Goal: Task Accomplishment & Management: Use online tool/utility

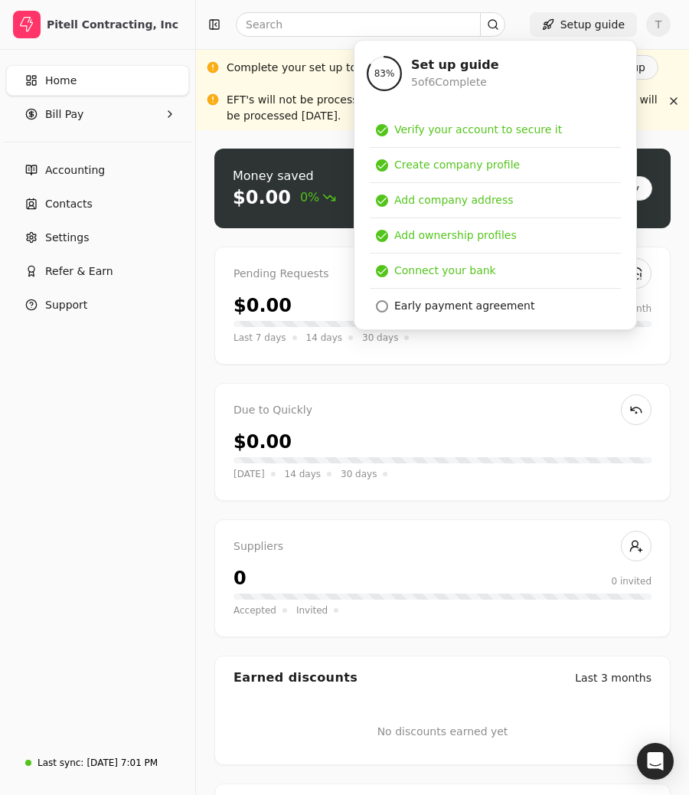
click at [609, 26] on button "Setup guide" at bounding box center [583, 24] width 107 height 25
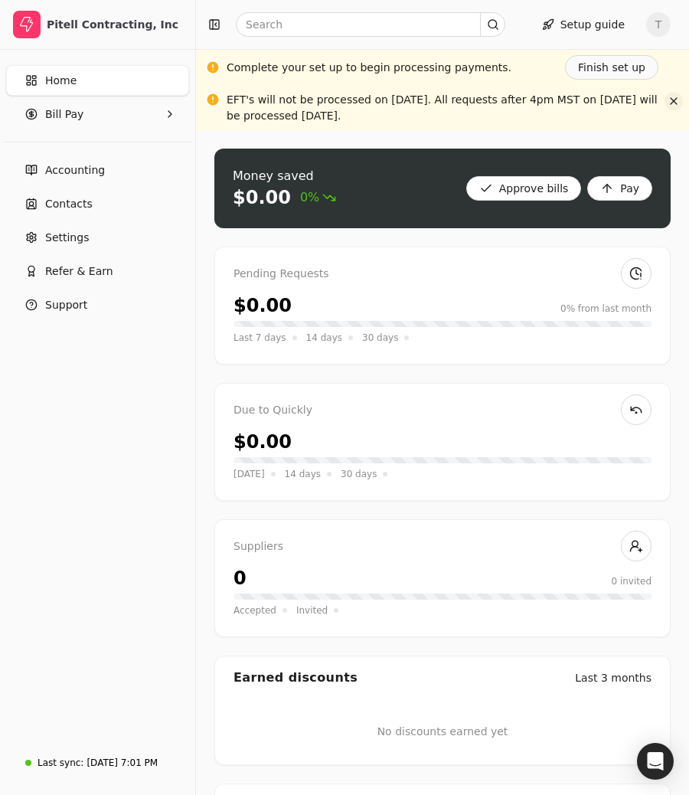
click at [672, 100] on button "button" at bounding box center [674, 101] width 18 height 18
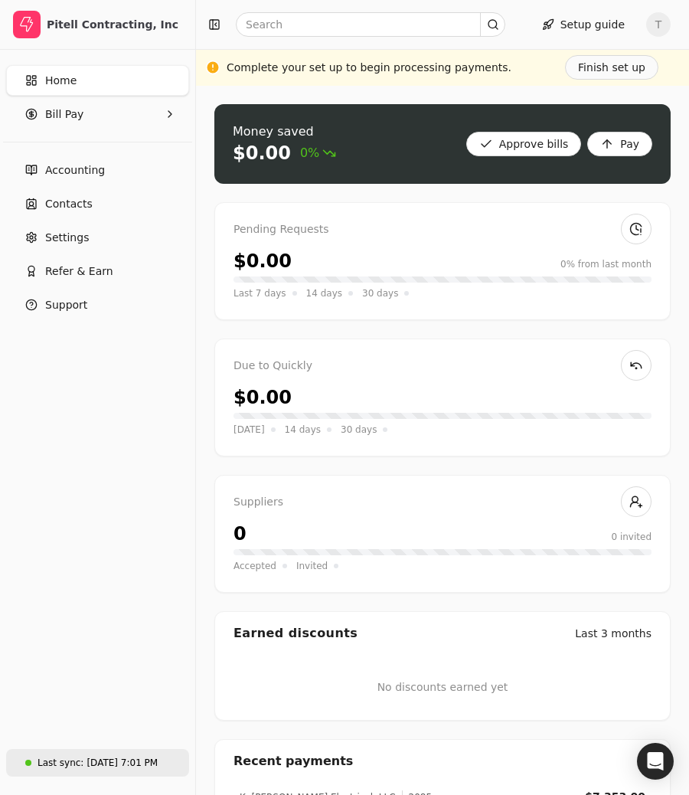
click at [110, 759] on div "Aug 27, 7:01 PM" at bounding box center [122, 763] width 71 height 14
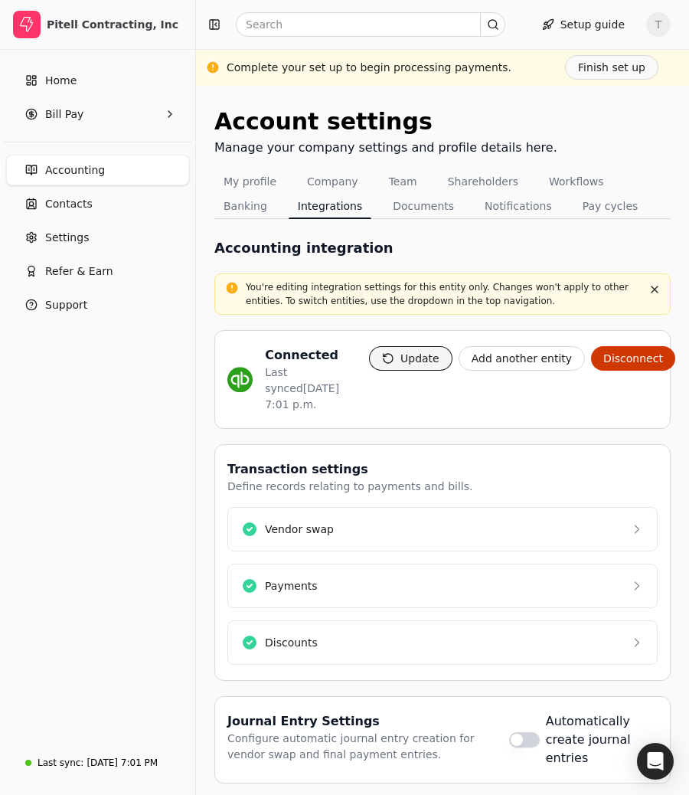
click at [410, 368] on button "Update" at bounding box center [410, 358] width 83 height 25
click at [422, 347] on button "Update" at bounding box center [410, 358] width 83 height 25
click at [57, 95] on link "Home" at bounding box center [97, 80] width 183 height 31
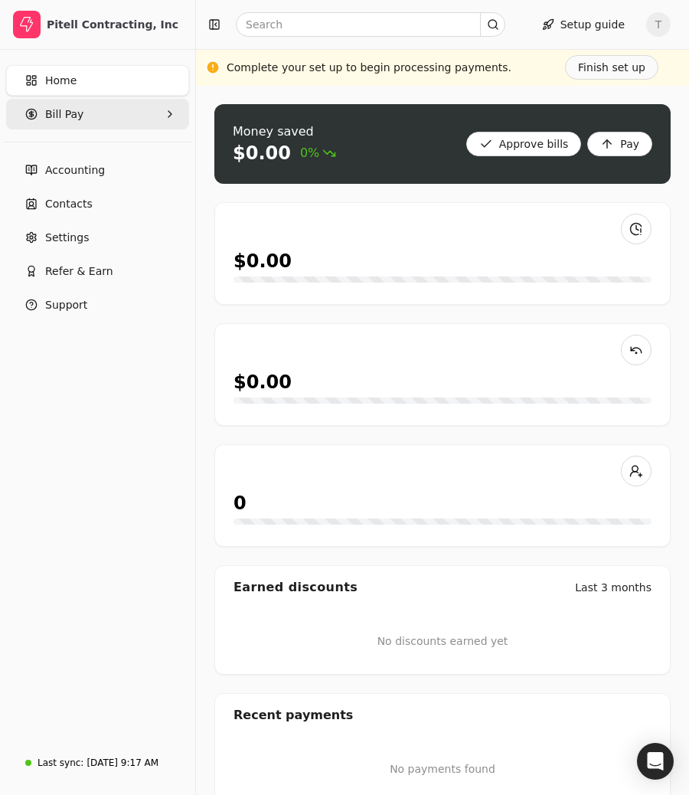
click at [61, 112] on span "Bill Pay" at bounding box center [64, 114] width 38 height 16
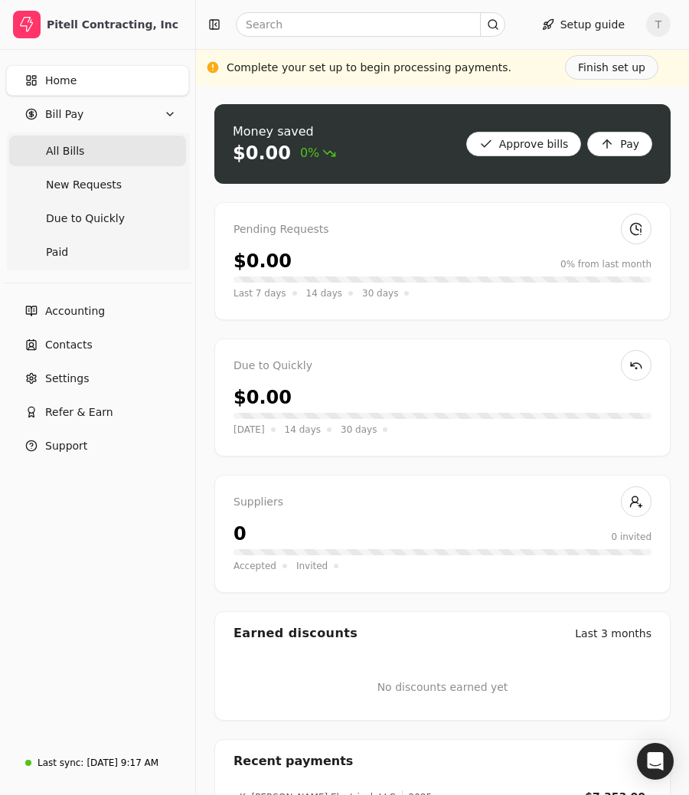
click at [87, 149] on Bills "All Bills" at bounding box center [97, 151] width 177 height 31
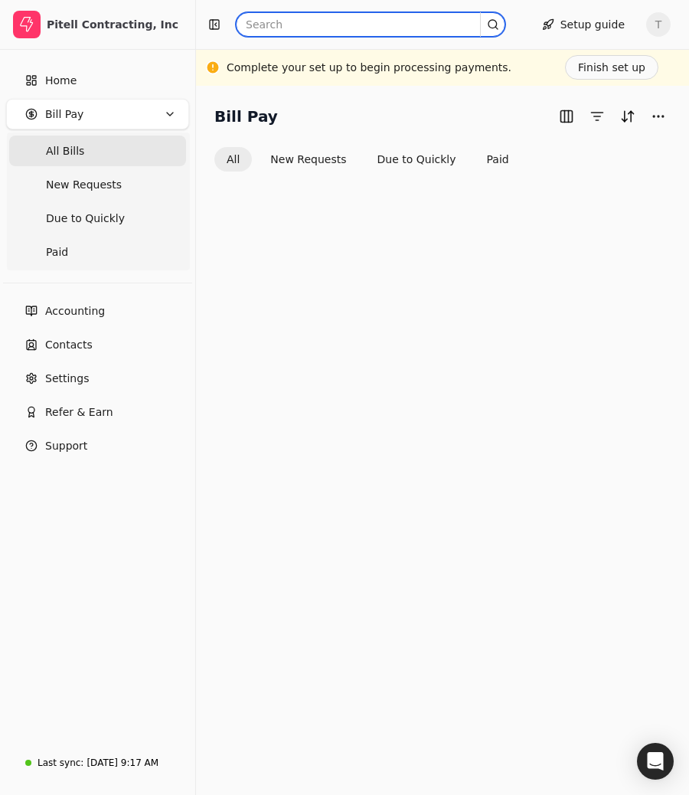
click at [342, 35] on input "text" at bounding box center [371, 24] width 270 height 25
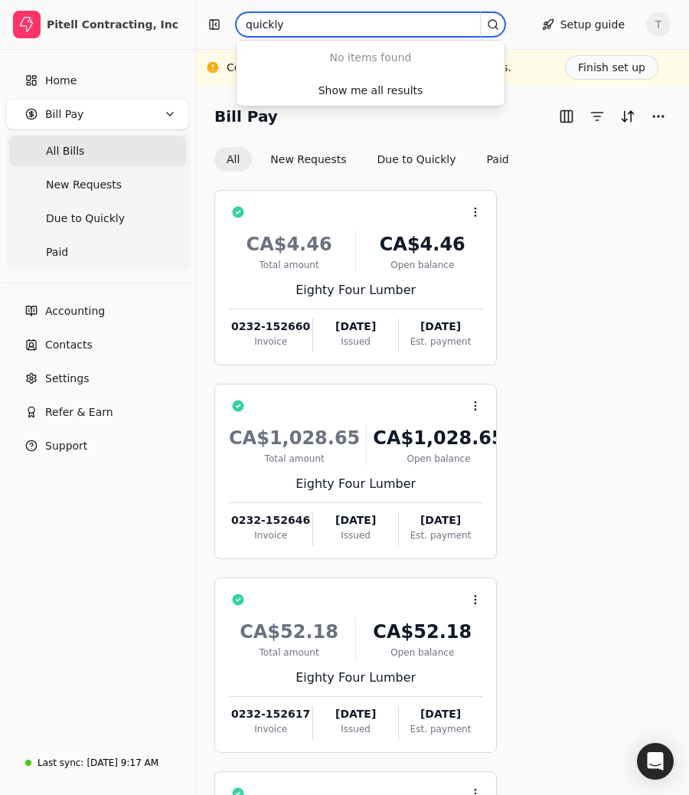
type input "quickly"
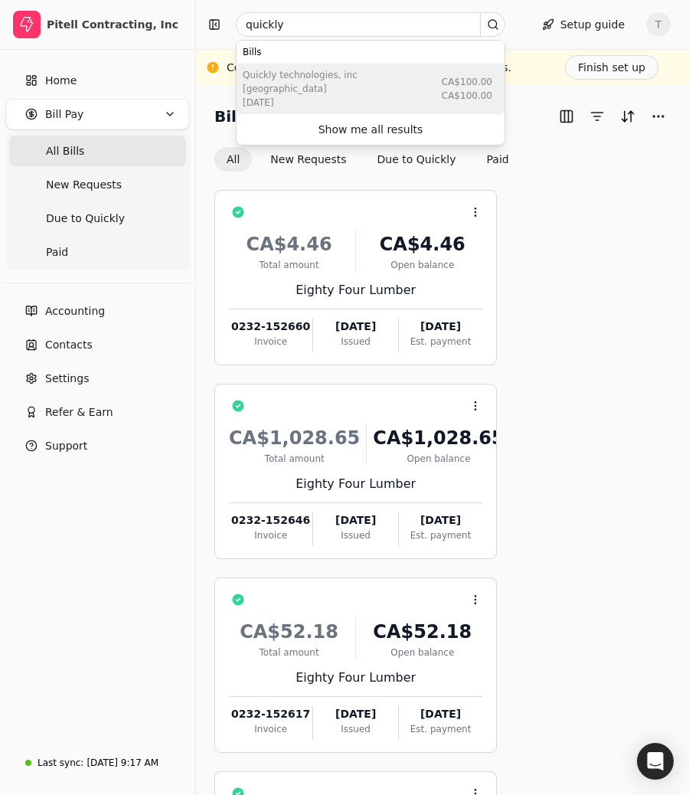
click at [322, 70] on div "Quickly Technologies, Inc [GEOGRAPHIC_DATA]" at bounding box center [339, 82] width 193 height 28
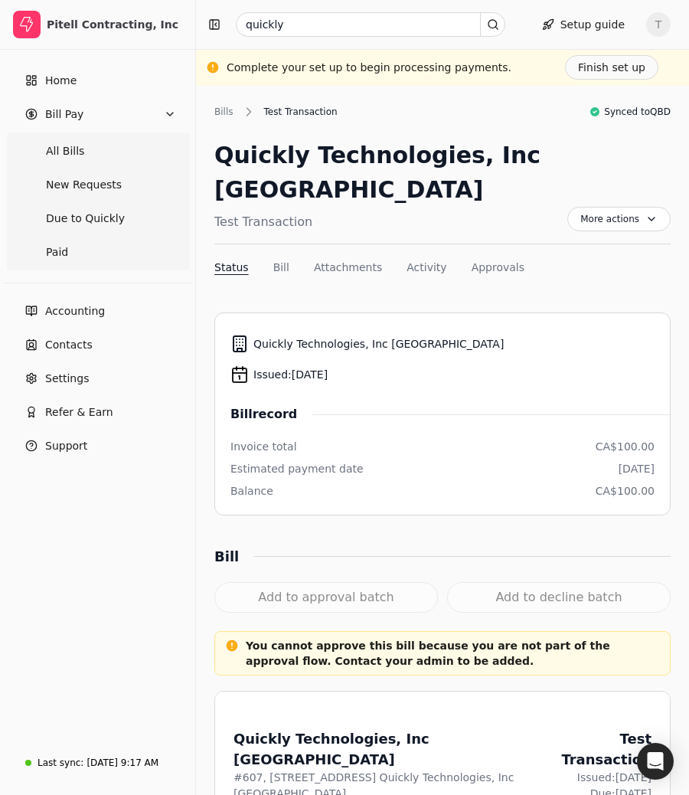
click at [552, 329] on div "Quickly Technologies, Inc [GEOGRAPHIC_DATA]" at bounding box center [443, 344] width 424 height 31
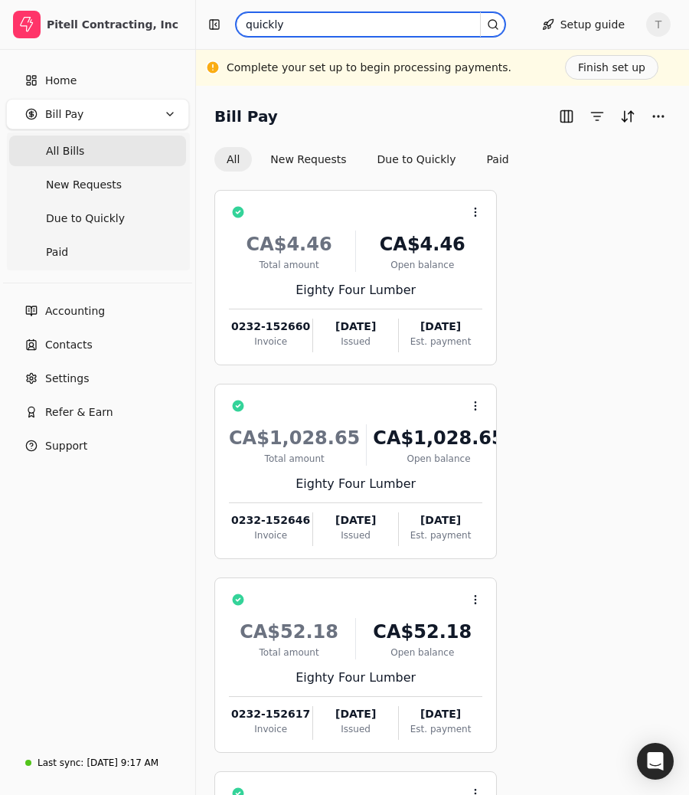
click at [342, 15] on input "quickly" at bounding box center [371, 24] width 270 height 25
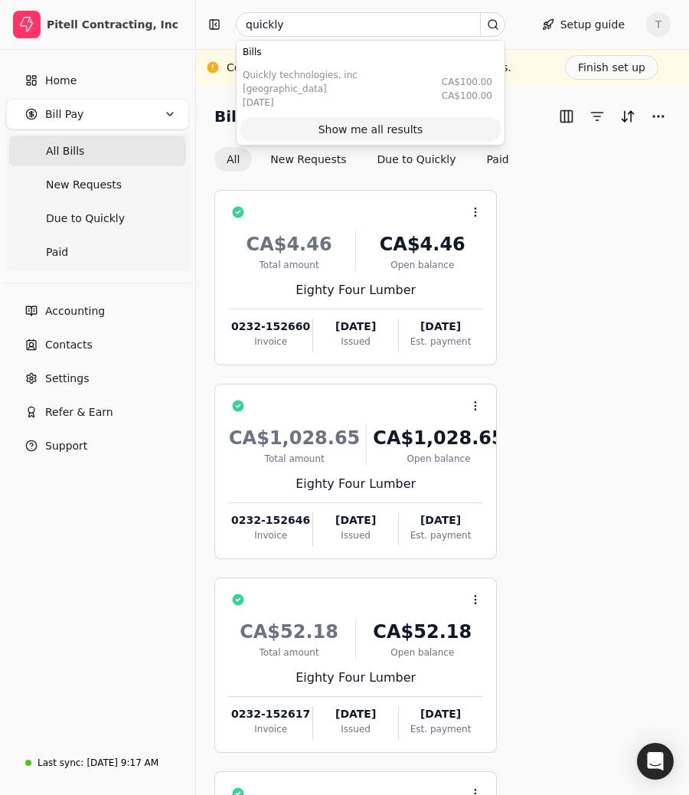
click at [351, 122] on div "Show me all results" at bounding box center [371, 130] width 105 height 16
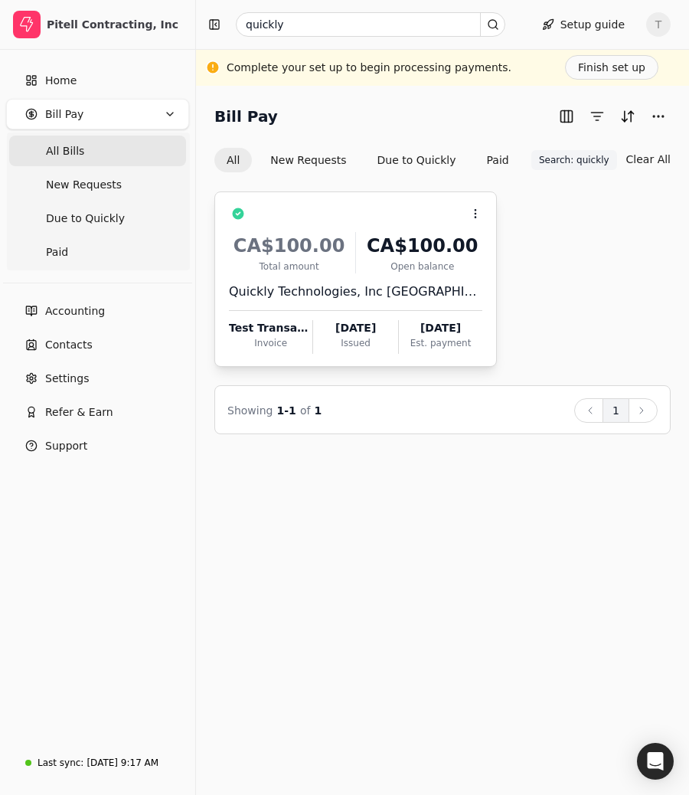
click at [395, 267] on div "Open balance" at bounding box center [422, 267] width 120 height 14
click at [97, 358] on link "Contacts" at bounding box center [97, 344] width 183 height 31
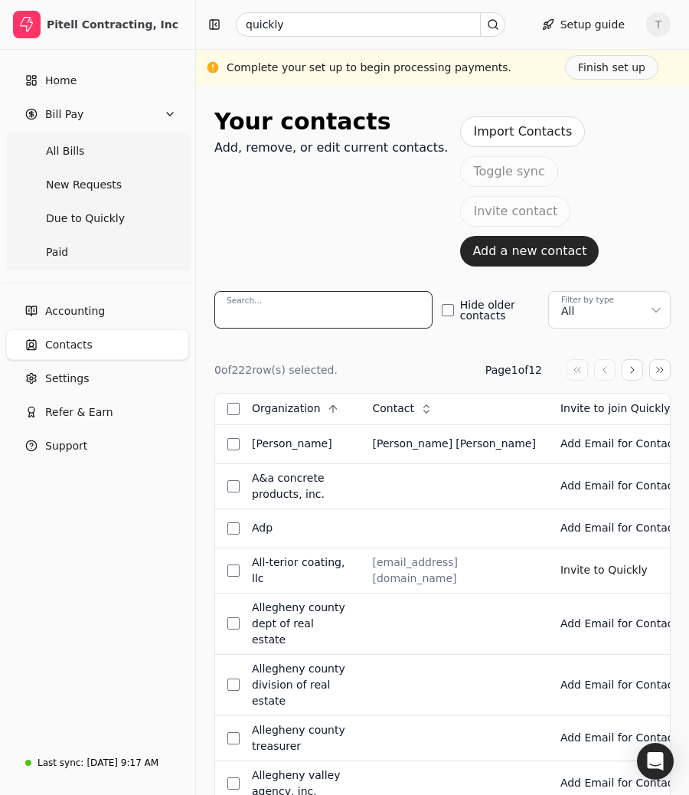
click at [391, 291] on input "Search..." at bounding box center [323, 310] width 218 height 38
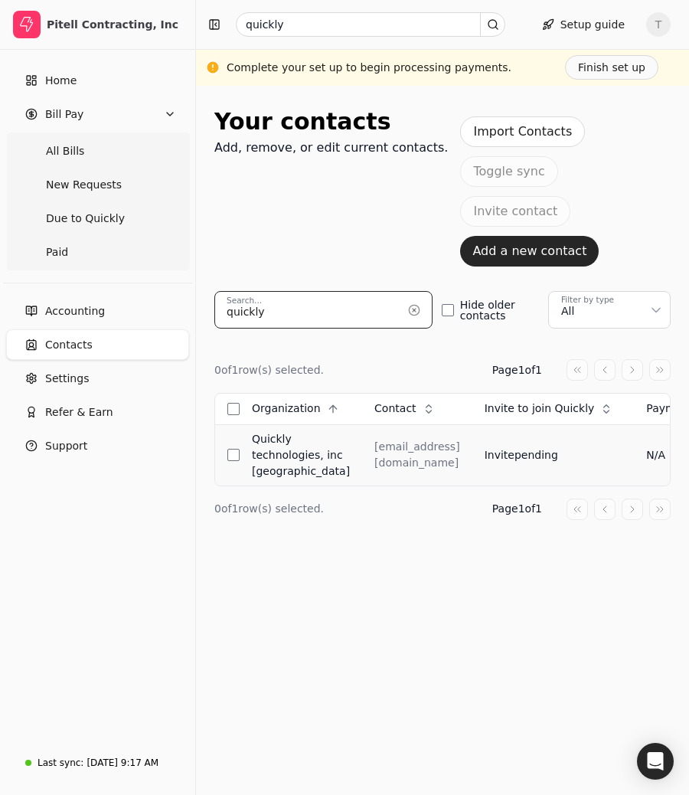
type input "quickly"
drag, startPoint x: 563, startPoint y: 415, endPoint x: 365, endPoint y: 415, distance: 198.4
click at [365, 424] on td "[EMAIL_ADDRESS][DOMAIN_NAME]" at bounding box center [417, 454] width 110 height 61
copy div "[EMAIL_ADDRESS][DOMAIN_NAME]"
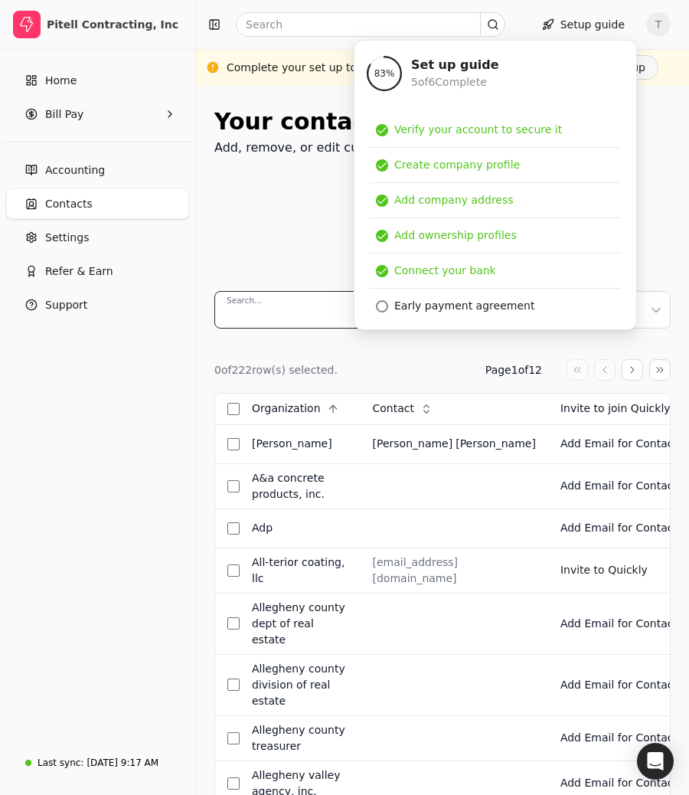
click at [280, 291] on input "Search..." at bounding box center [323, 310] width 218 height 38
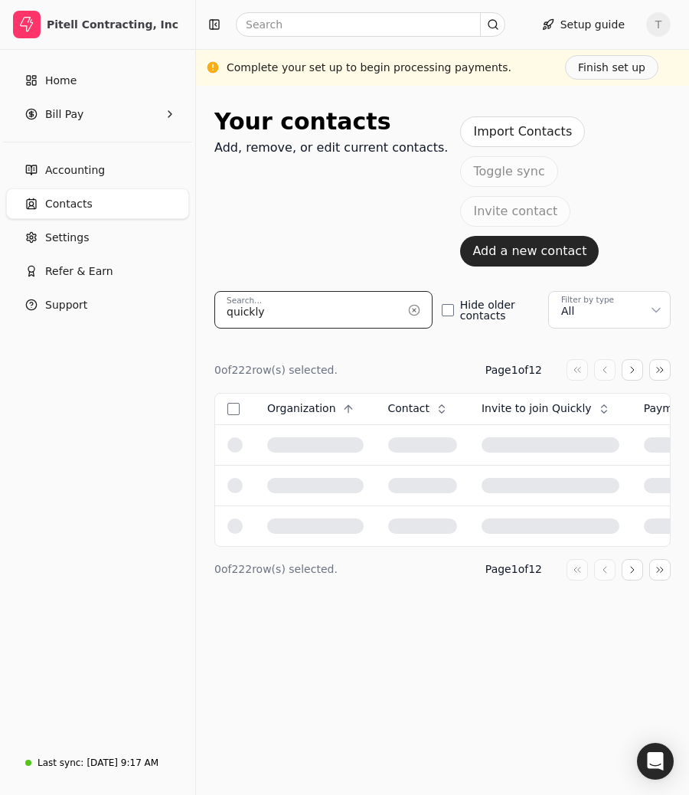
type input "quickly"
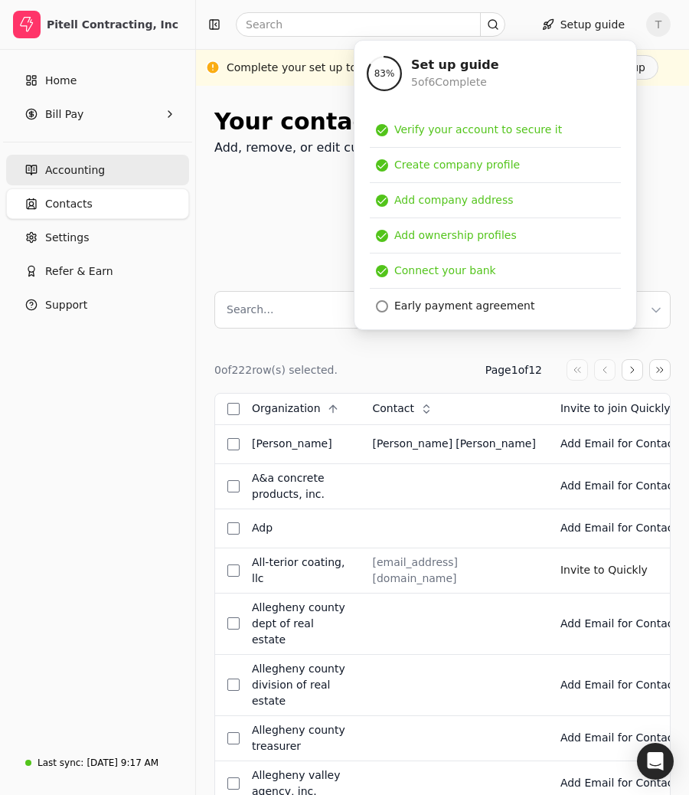
click at [90, 171] on span "Accounting" at bounding box center [75, 170] width 60 height 16
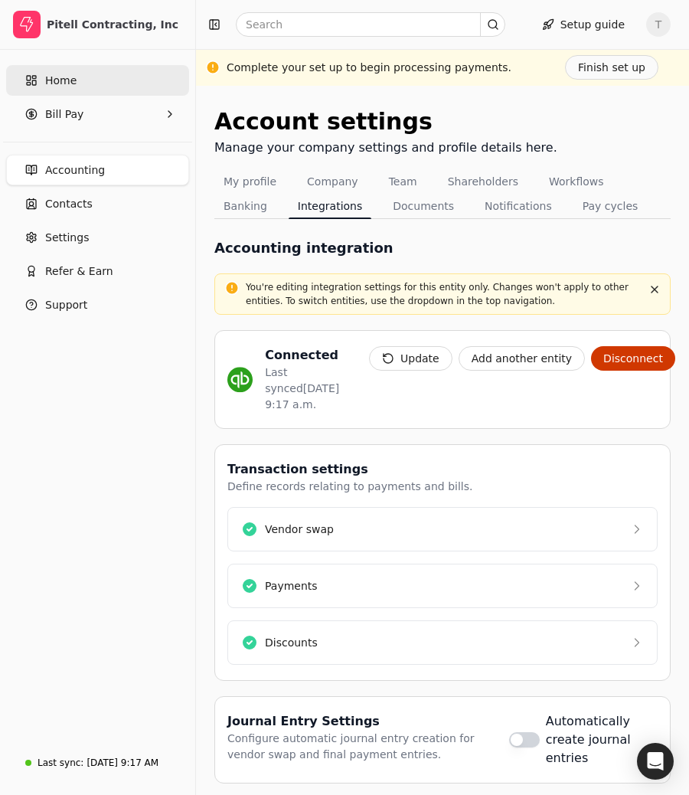
click at [71, 82] on span "Home" at bounding box center [60, 81] width 31 height 16
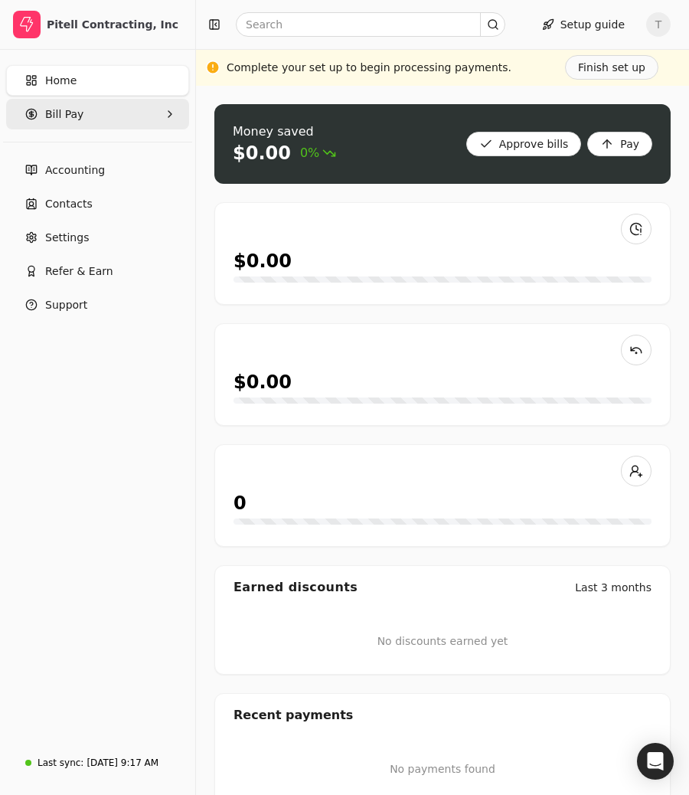
click at [78, 115] on span "Bill Pay" at bounding box center [64, 114] width 38 height 16
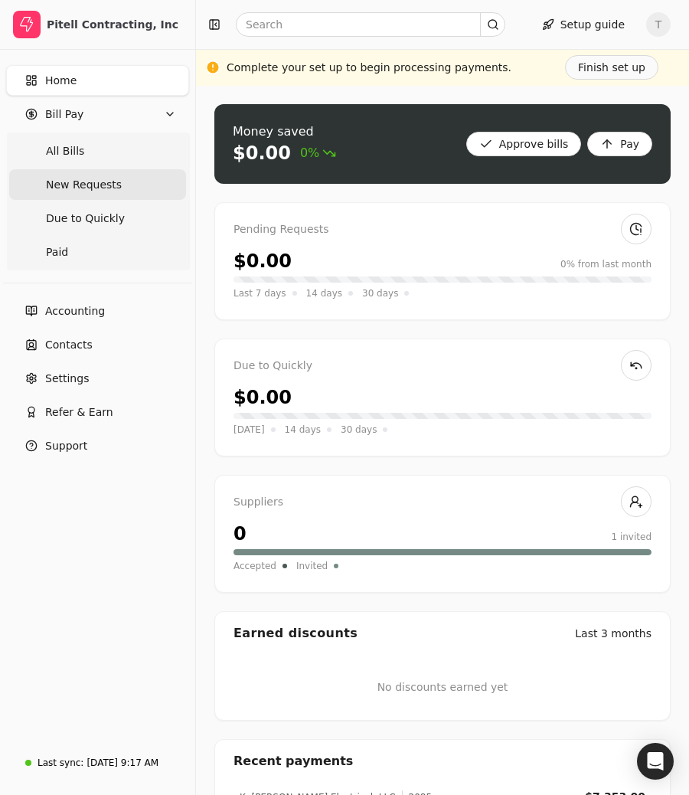
click at [93, 191] on span "New Requests" at bounding box center [84, 185] width 76 height 16
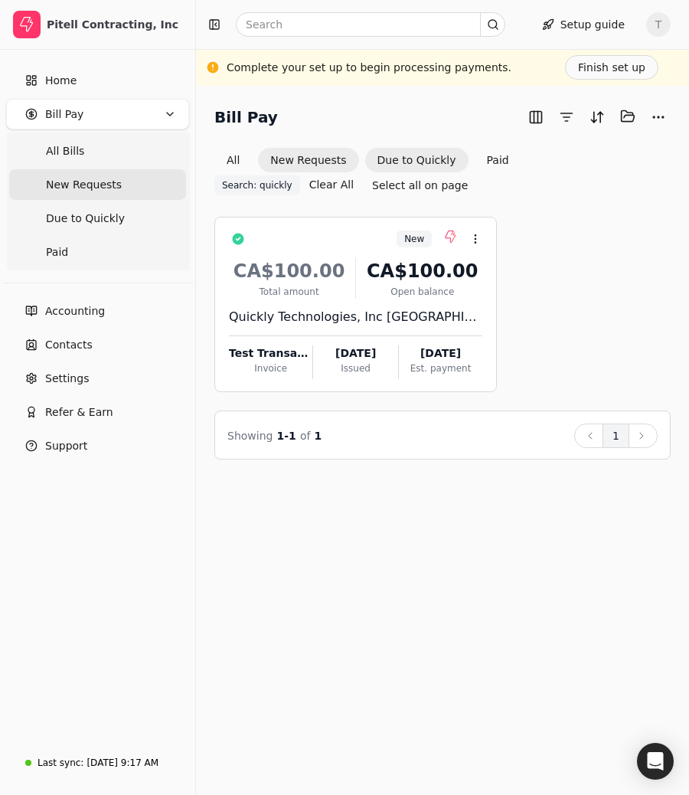
click at [382, 159] on button "Due to Quickly" at bounding box center [416, 160] width 103 height 25
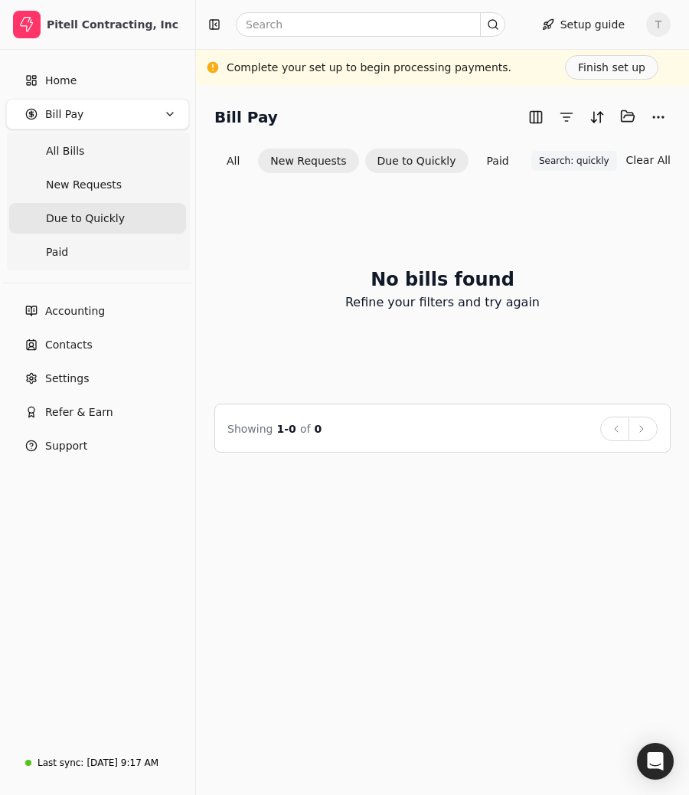
click at [304, 162] on button "New Requests" at bounding box center [308, 161] width 100 height 25
click at [293, 157] on button "New Requests" at bounding box center [308, 161] width 100 height 25
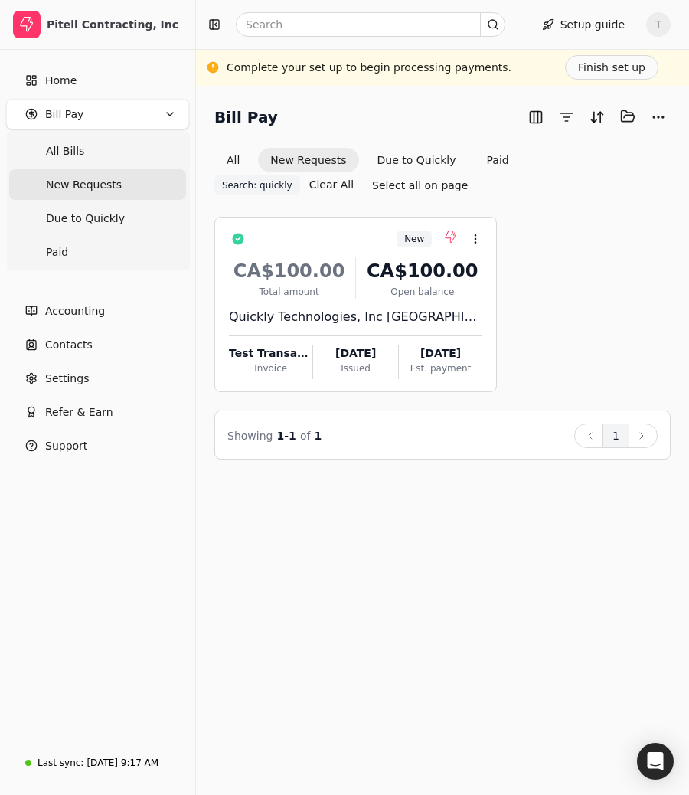
click at [535, 239] on div "New Context Menu Button CA$100.00 Total amount CA$100.00 Open balance Quickly T…" at bounding box center [442, 304] width 457 height 175
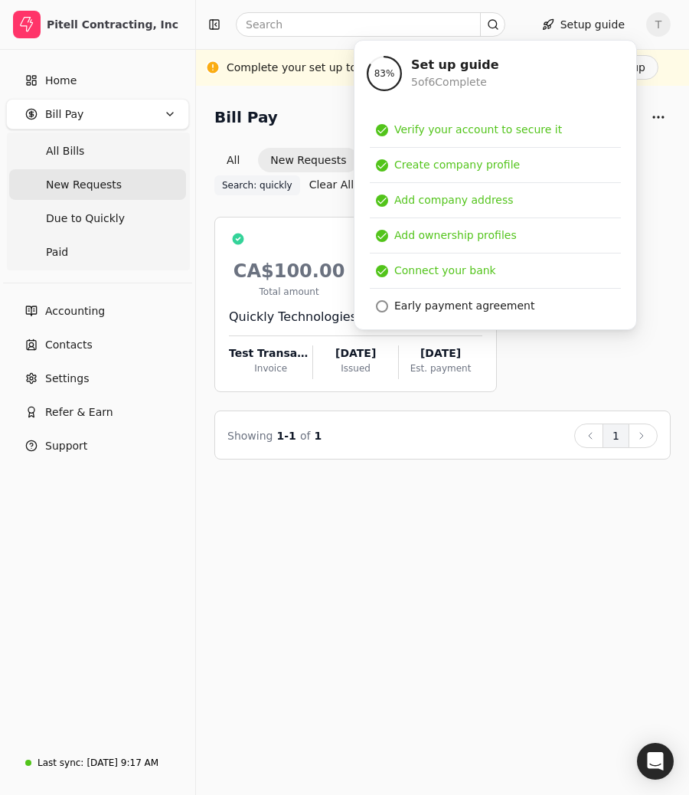
click at [368, 549] on div "Bill Pay Selected items: 0 All New Requests Due to Quickly Paid Search: quickly…" at bounding box center [442, 440] width 493 height 709
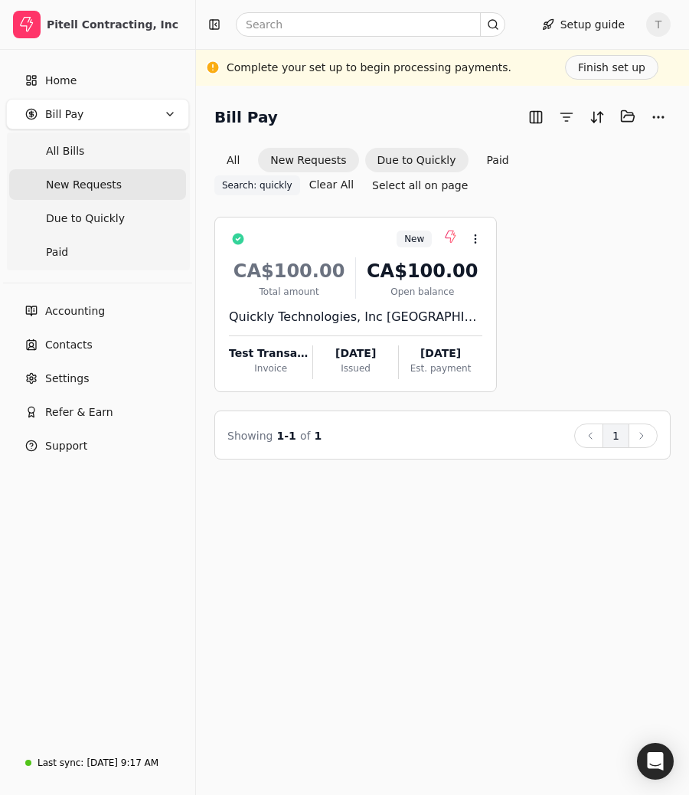
click at [415, 152] on button "Due to Quickly" at bounding box center [416, 160] width 103 height 25
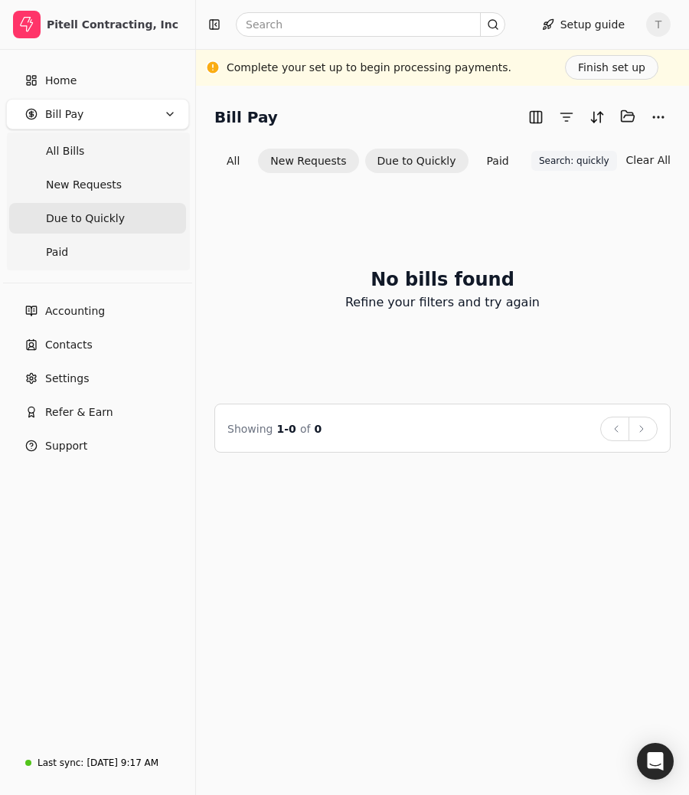
click at [342, 162] on button "New Requests" at bounding box center [308, 161] width 100 height 25
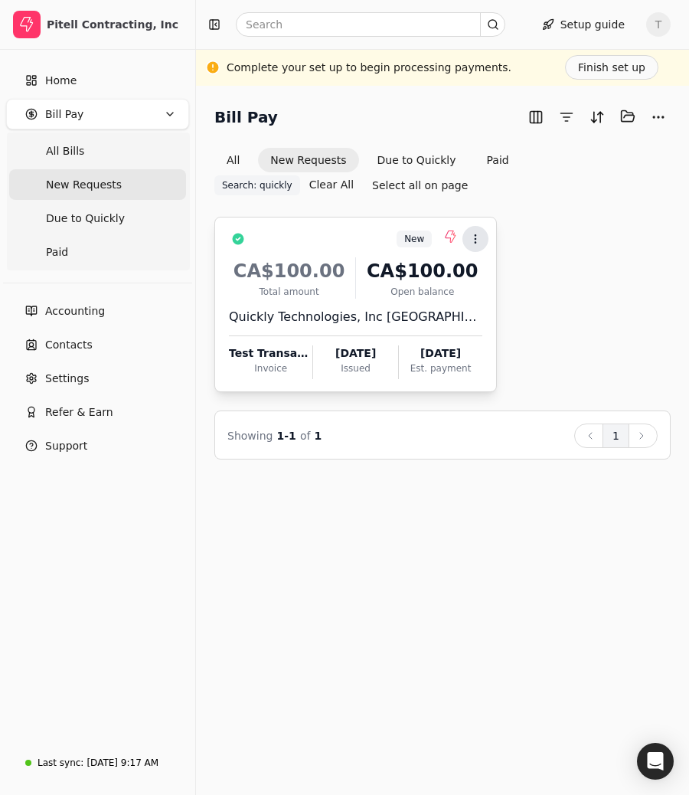
click at [477, 243] on icon at bounding box center [476, 239] width 12 height 12
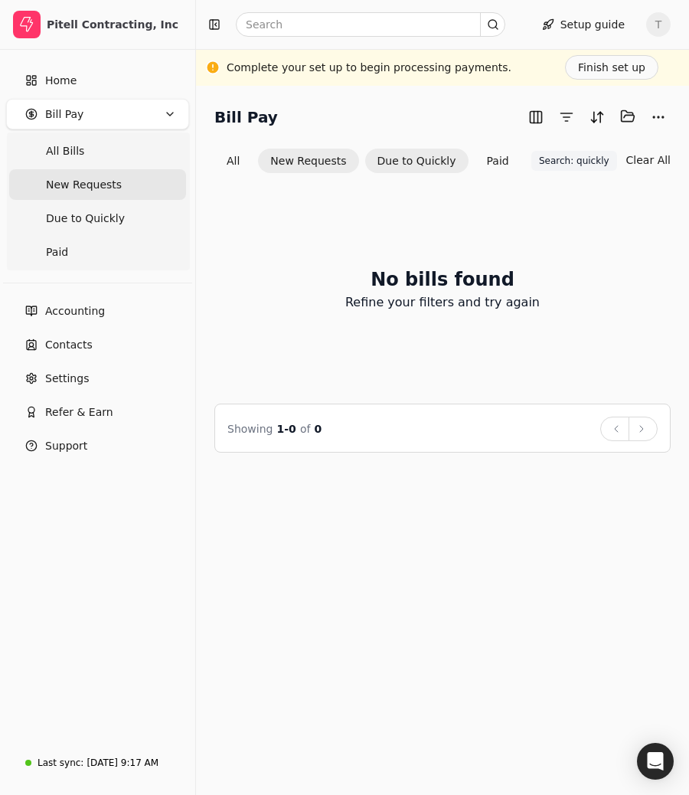
click at [404, 159] on button "Due to Quickly" at bounding box center [416, 161] width 103 height 25
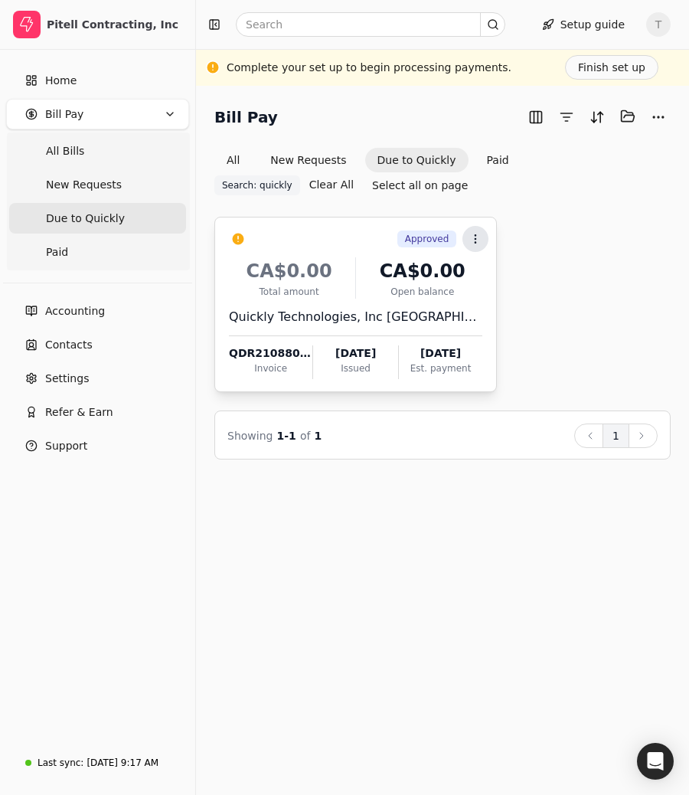
click at [480, 239] on icon at bounding box center [476, 239] width 12 height 12
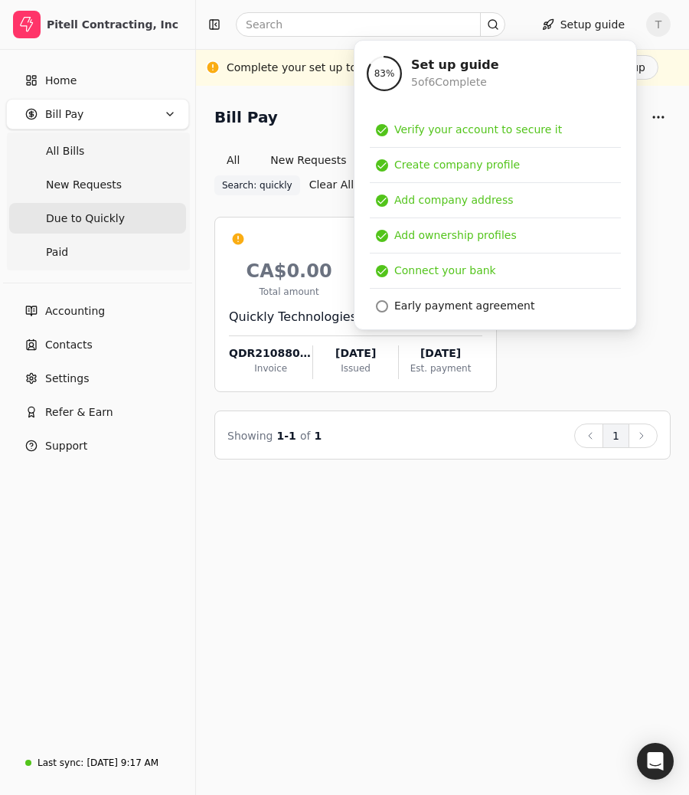
click at [465, 430] on div "Showing 1 - 1 of 1 Back 1 Next" at bounding box center [442, 436] width 430 height 25
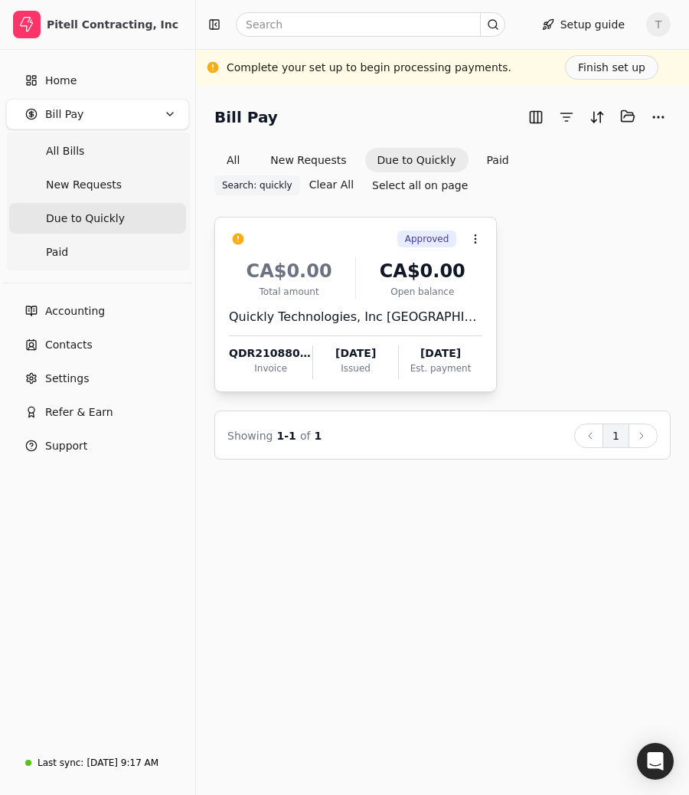
click at [277, 359] on div "QDR210880-tion" at bounding box center [270, 353] width 83 height 16
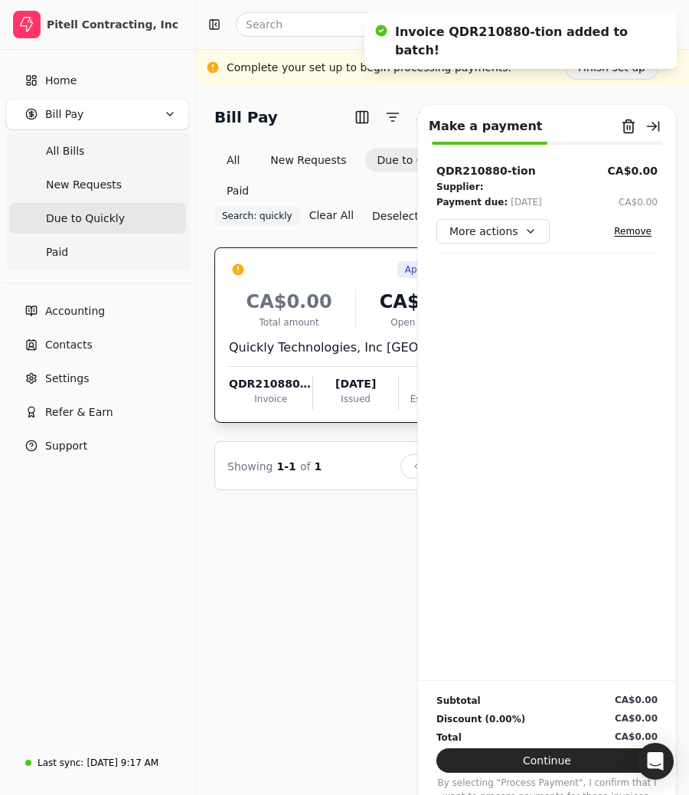
click at [475, 172] on div "QDR210880-tion" at bounding box center [487, 171] width 100 height 16
copy div "QDR210880-tion"
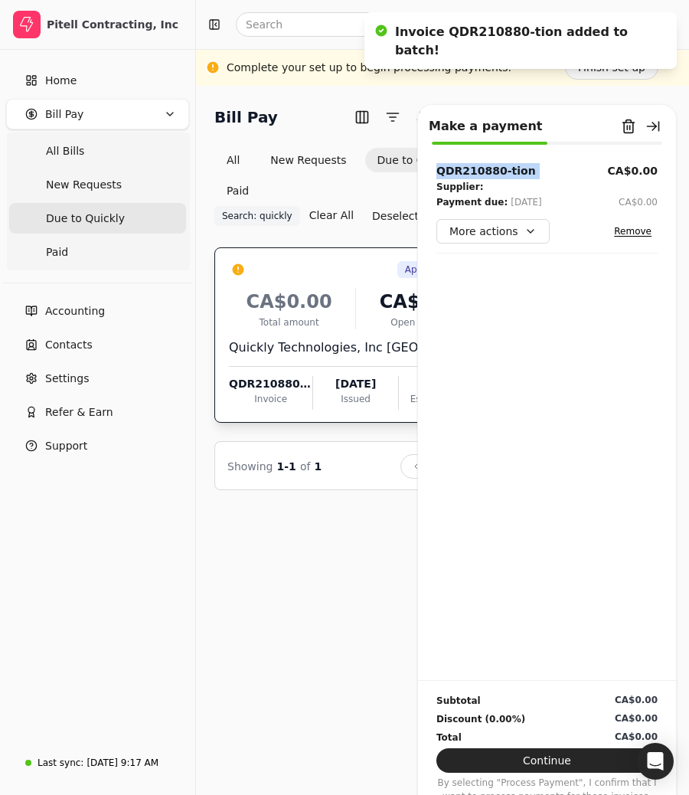
copy div "QDR210880-tion"
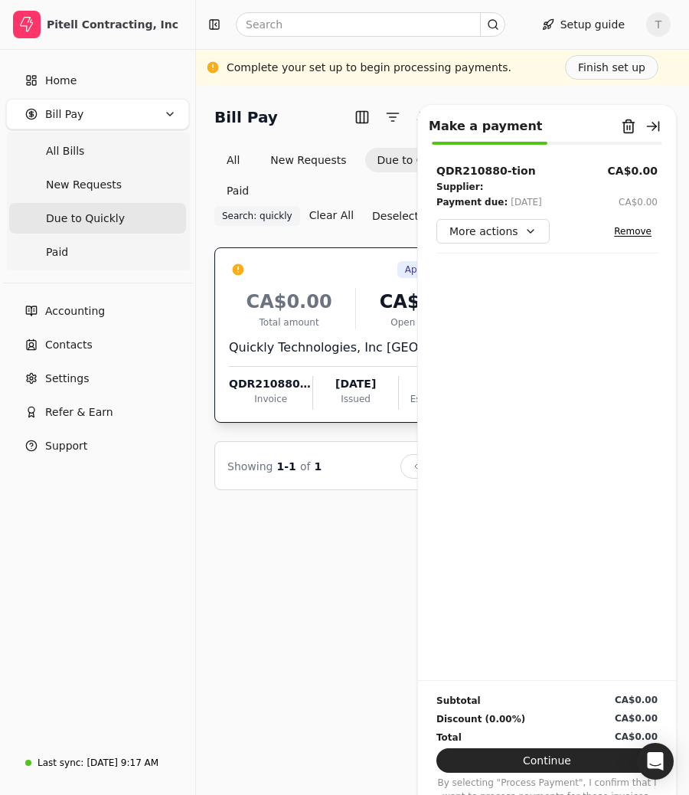
click at [296, 532] on div "Bill Pay Selected items: 1 1 All New Requests Due to Quickly Paid Search: quick…" at bounding box center [442, 440] width 493 height 709
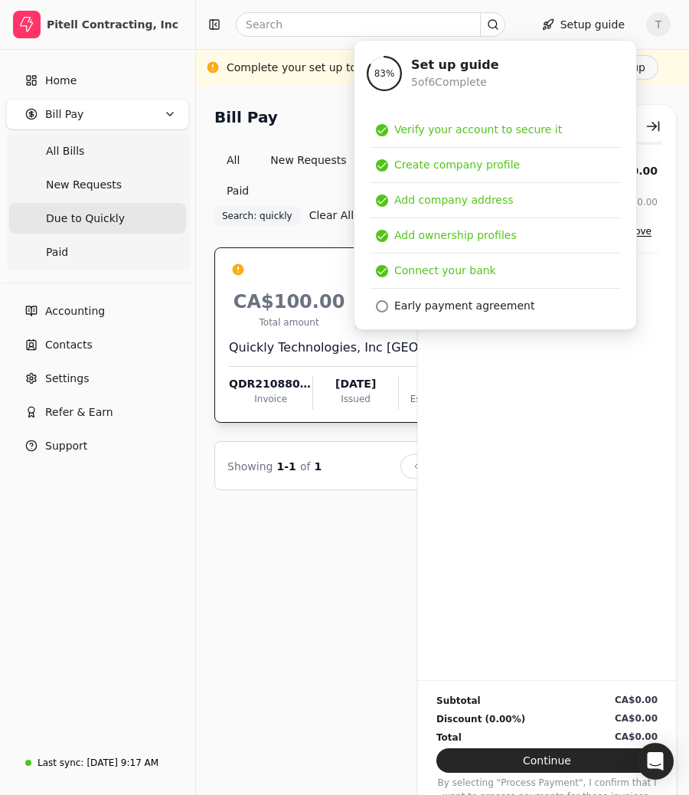
click at [261, 680] on div "Bill Pay Selected items: 1 1 All New Requests Due to Quickly Paid Search: quick…" at bounding box center [442, 440] width 493 height 709
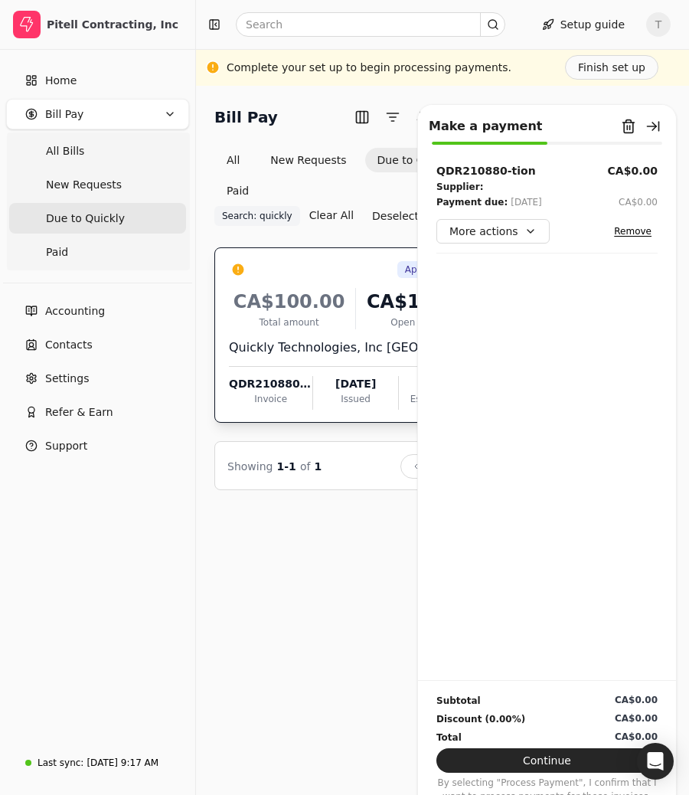
click at [261, 680] on div "Bill Pay Selected items: 1 1 All New Requests Due to Quickly Paid Search: quick…" at bounding box center [442, 440] width 493 height 709
click at [661, 130] on button "button" at bounding box center [653, 126] width 25 height 25
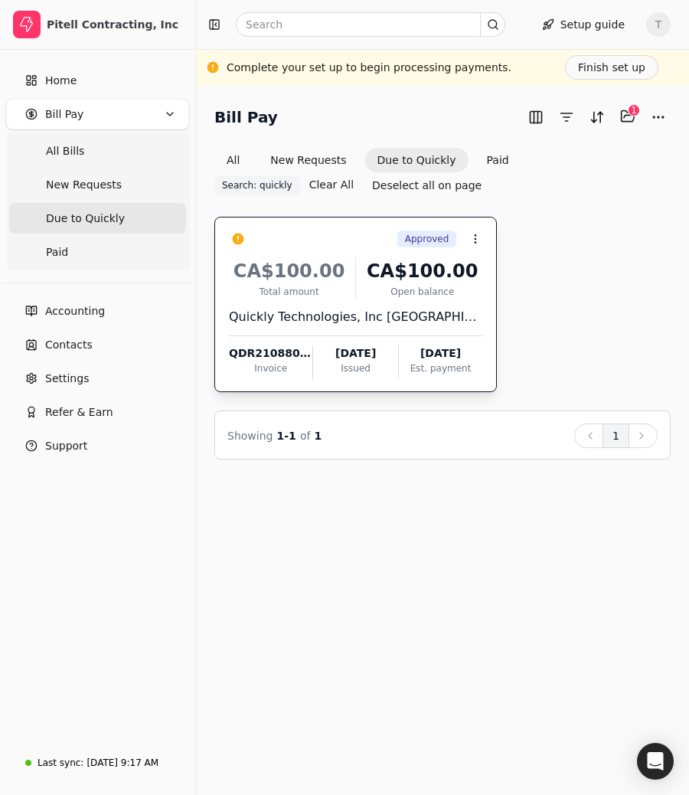
click at [630, 273] on div "Approved Context Menu Button CA$100.00 Total amount CA$100.00 Open balance Quic…" at bounding box center [442, 304] width 457 height 175
click at [522, 278] on div "Approved Context Menu Button CA$100.00 Total amount CA$100.00 Open balance Quic…" at bounding box center [442, 304] width 457 height 175
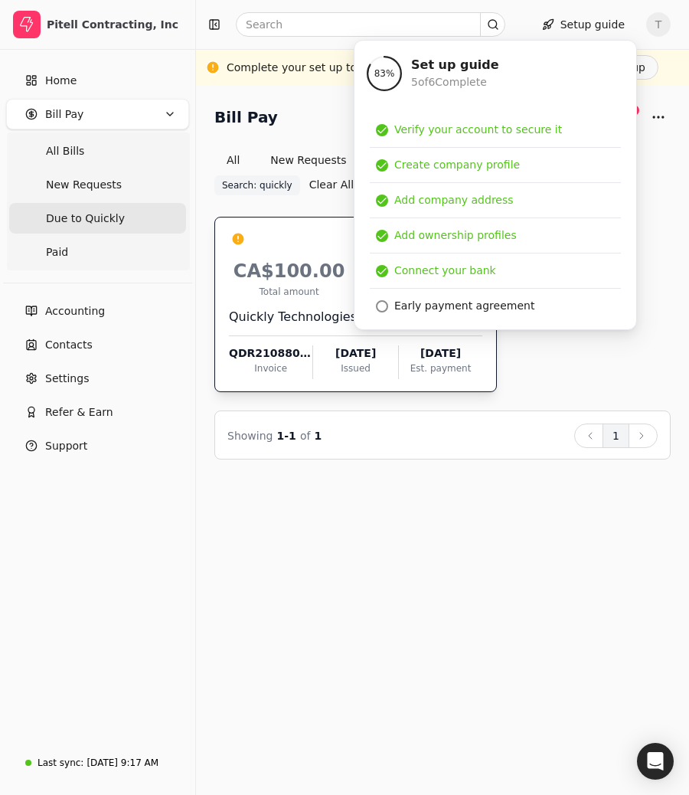
click at [493, 545] on div "Bill Pay Selected items: 1 1 All New Requests Due to Quickly Paid Search: quick…" at bounding box center [442, 440] width 493 height 709
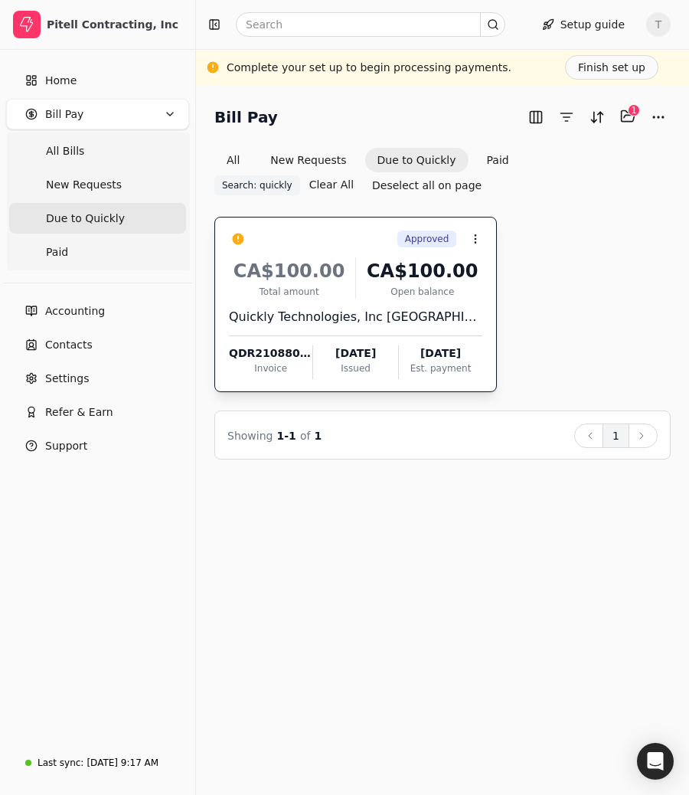
click at [502, 516] on div "Bill Pay Selected items: 1 1 All New Requests Due to Quickly Paid Search: quick…" at bounding box center [442, 440] width 493 height 709
click at [401, 247] on div "Approved Context Menu Button" at bounding box center [366, 239] width 232 height 26
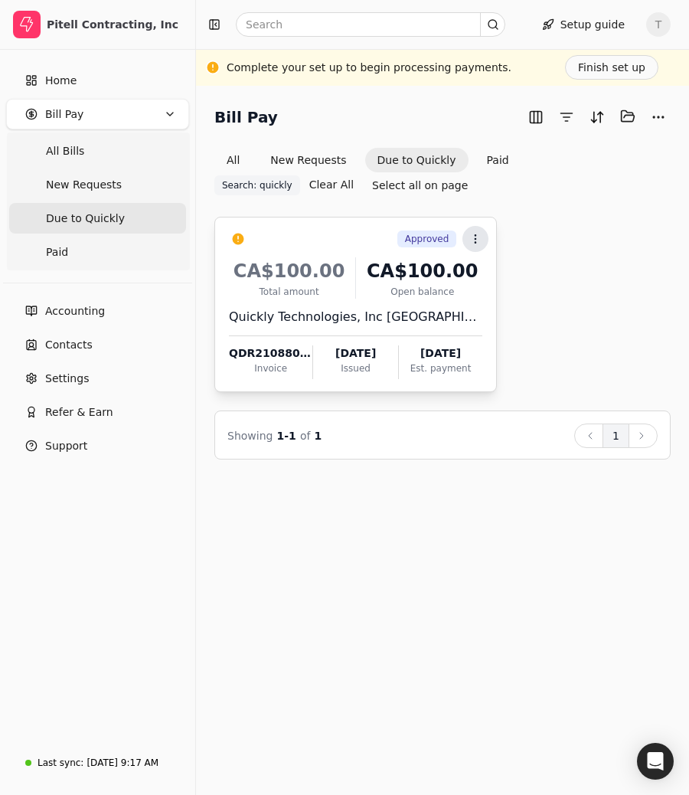
click at [481, 238] on icon at bounding box center [476, 239] width 12 height 12
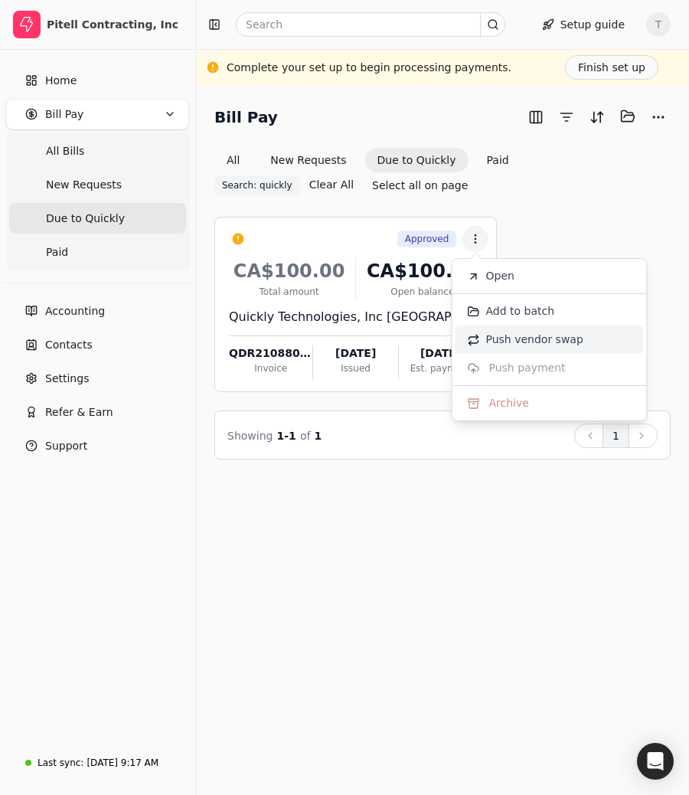
click at [520, 344] on span "Push vendor swap" at bounding box center [534, 340] width 97 height 16
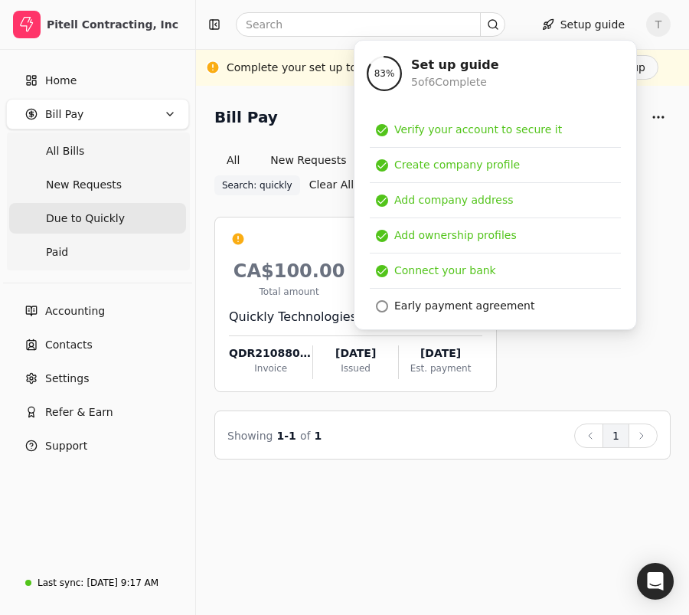
click at [581, 388] on div "Approved Context Menu Button CA$100.00 Total amount CA$100.00 Open balance Quic…" at bounding box center [442, 304] width 457 height 175
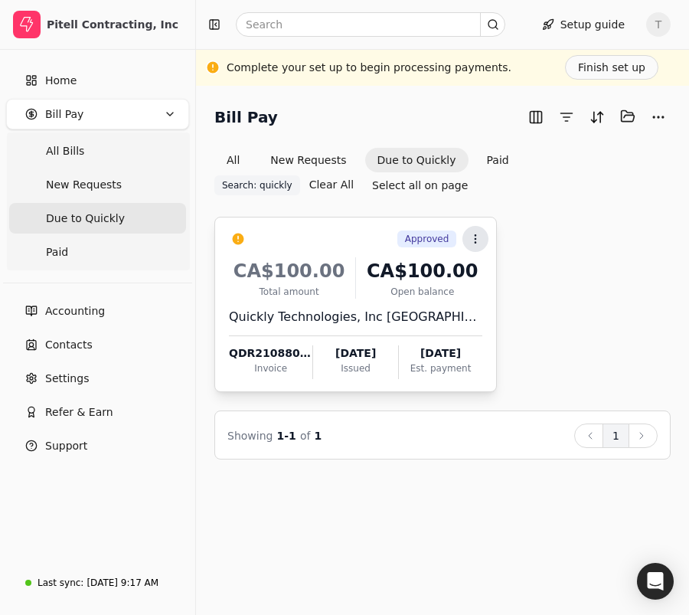
click at [477, 238] on icon at bounding box center [476, 239] width 12 height 12
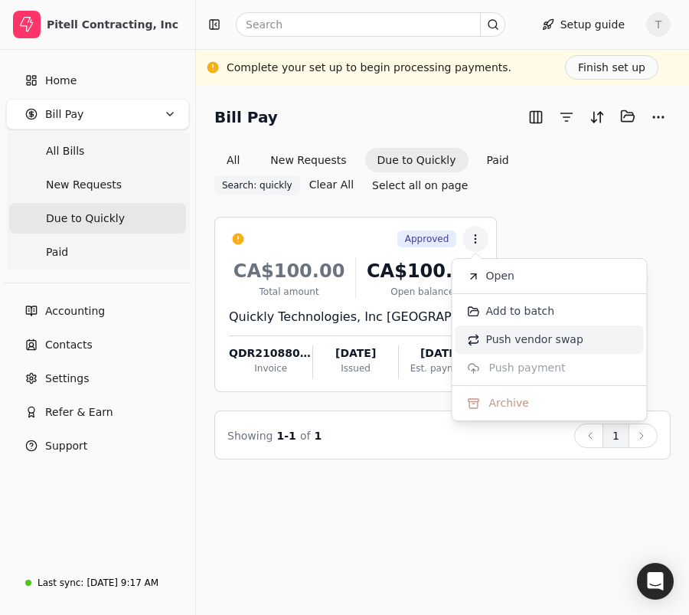
click at [508, 341] on span "Push vendor swap" at bounding box center [534, 340] width 97 height 16
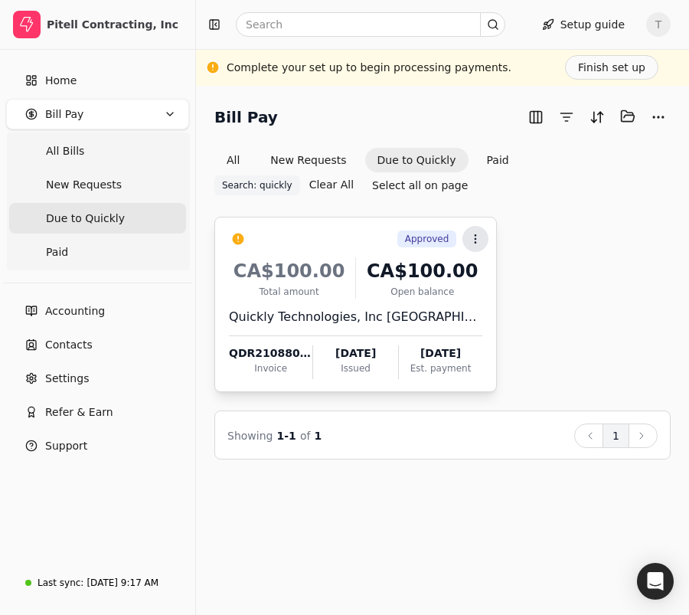
click at [469, 237] on button "Context Menu Button" at bounding box center [476, 239] width 26 height 26
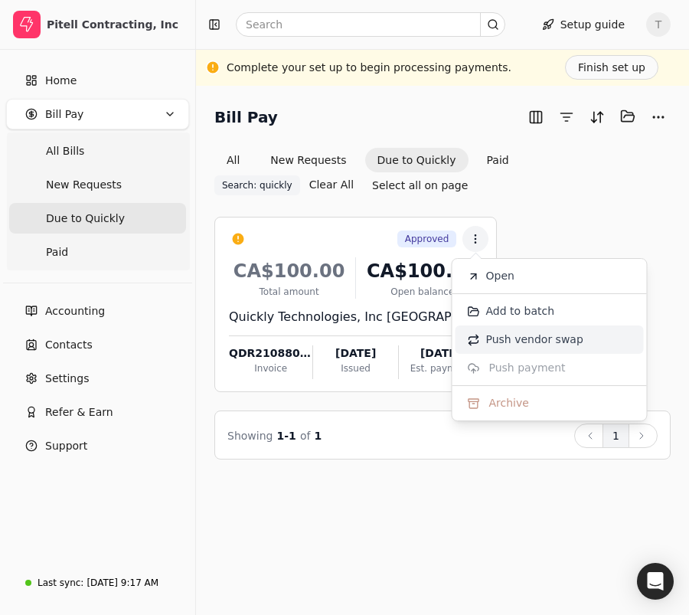
click at [509, 335] on span "Push vendor swap" at bounding box center [534, 340] width 97 height 16
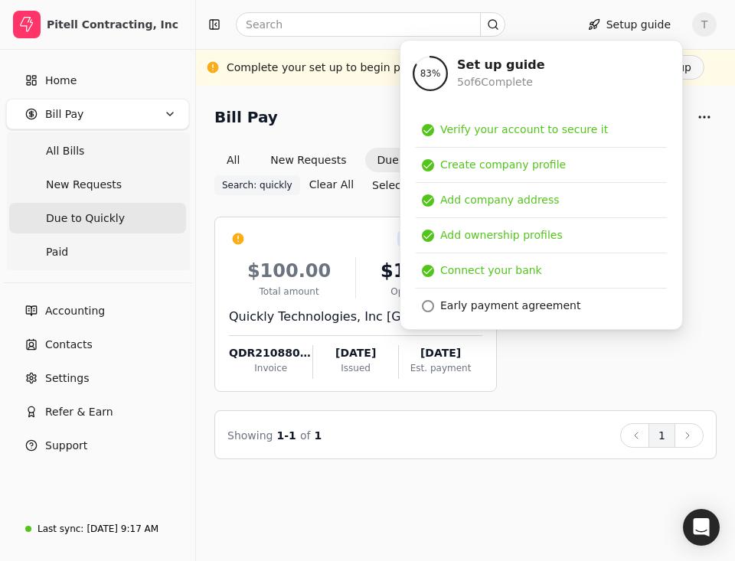
click at [542, 344] on div "Approved Context Menu Button $100.00 Total amount $100.00 Open balance Quickly …" at bounding box center [465, 304] width 502 height 175
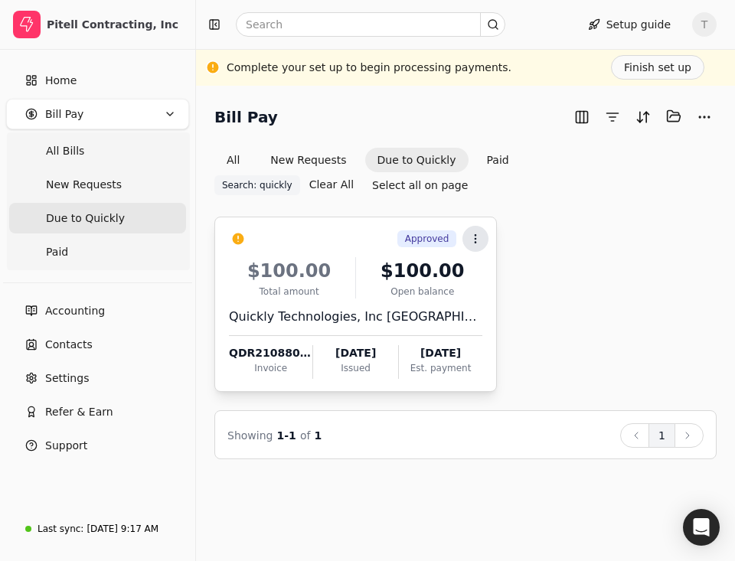
click at [482, 237] on button "Context Menu Button" at bounding box center [476, 239] width 26 height 26
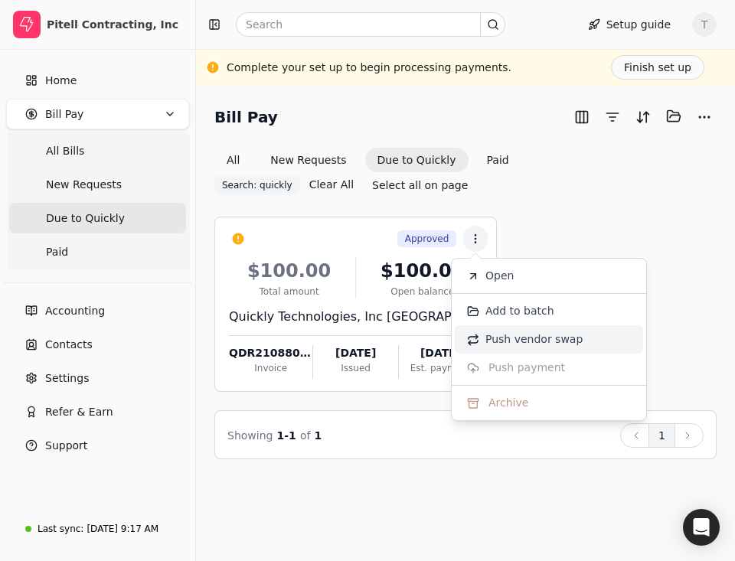
click at [509, 345] on span "Push vendor swap" at bounding box center [534, 340] width 97 height 16
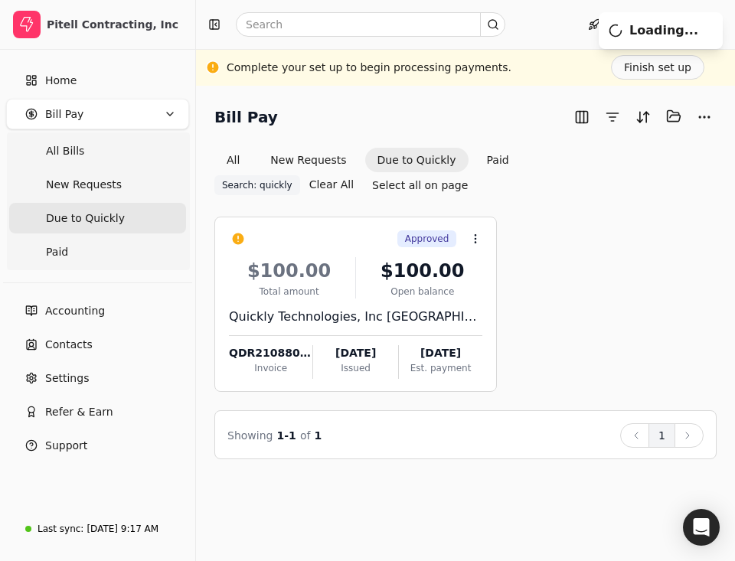
click at [568, 510] on div "Bill Pay Selected items: 0 All New Requests Due to Quickly Paid Search: quickly…" at bounding box center [465, 324] width 539 height 476
click at [536, 418] on div "Showing 1 - 1 of 1 Back 1 Next" at bounding box center [465, 435] width 502 height 49
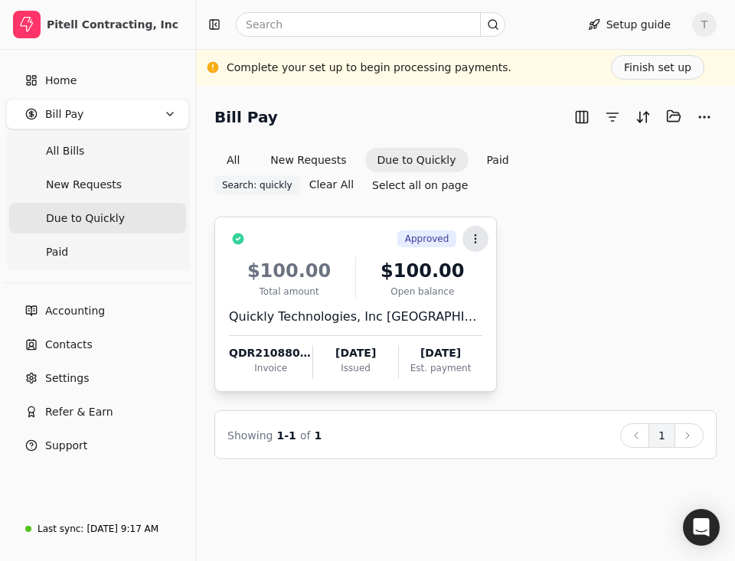
click at [479, 235] on icon at bounding box center [476, 239] width 12 height 12
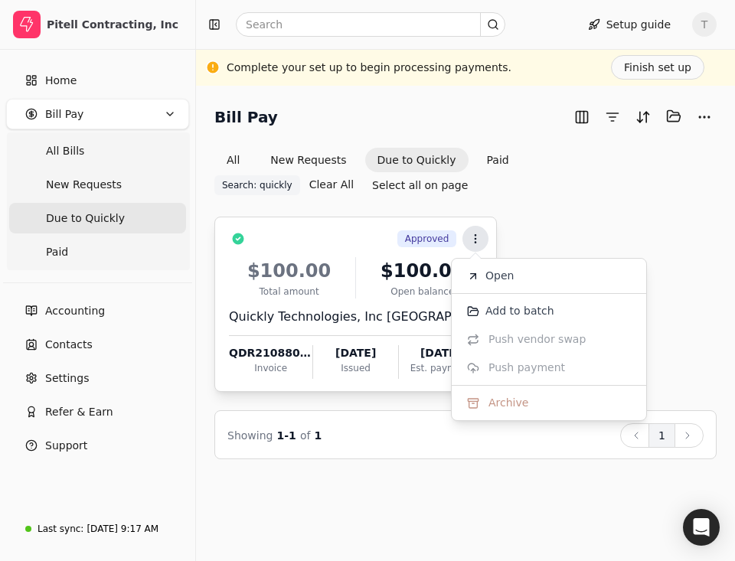
click at [479, 235] on icon at bounding box center [476, 239] width 12 height 12
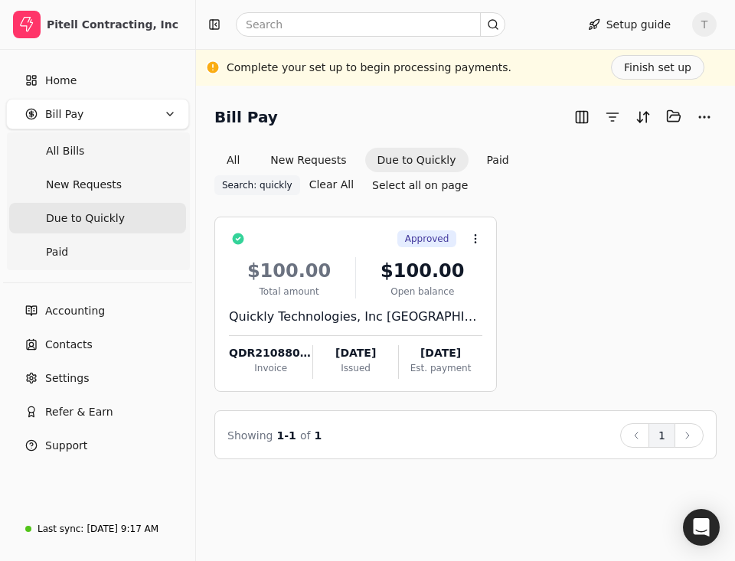
click at [582, 233] on div "Approved Context Menu Button $100.00 Total amount $100.00 Open balance Quickly …" at bounding box center [465, 304] width 502 height 175
click at [407, 280] on div "$100.00" at bounding box center [422, 271] width 120 height 28
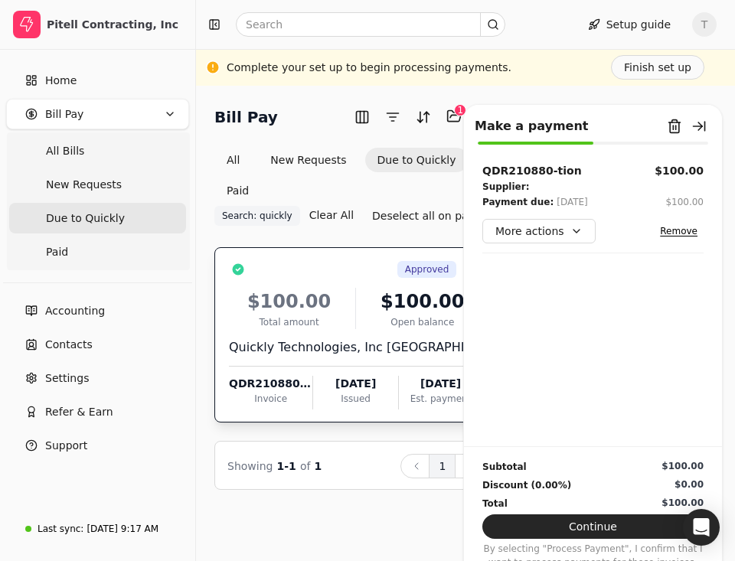
click at [407, 282] on div "$100.00 Total amount $100.00 Open balance Quickly Technologies, Inc [GEOGRAPHIC…" at bounding box center [356, 344] width 254 height 131
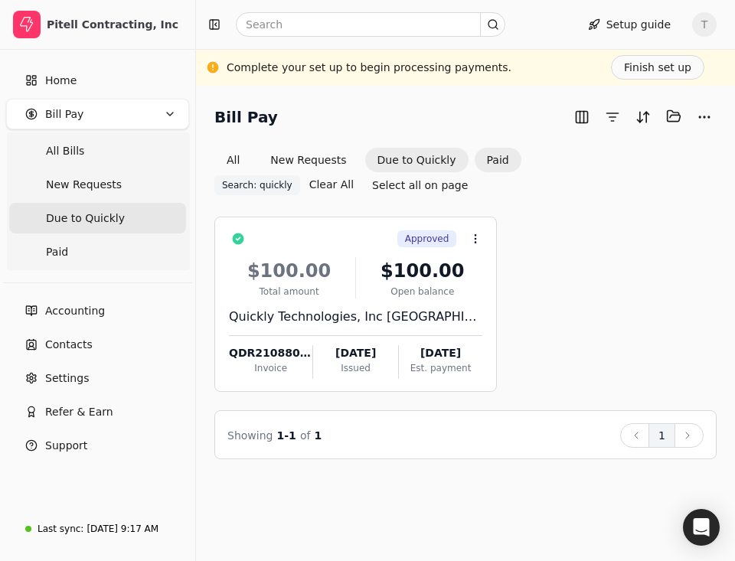
click at [493, 163] on button "Paid" at bounding box center [498, 160] width 47 height 25
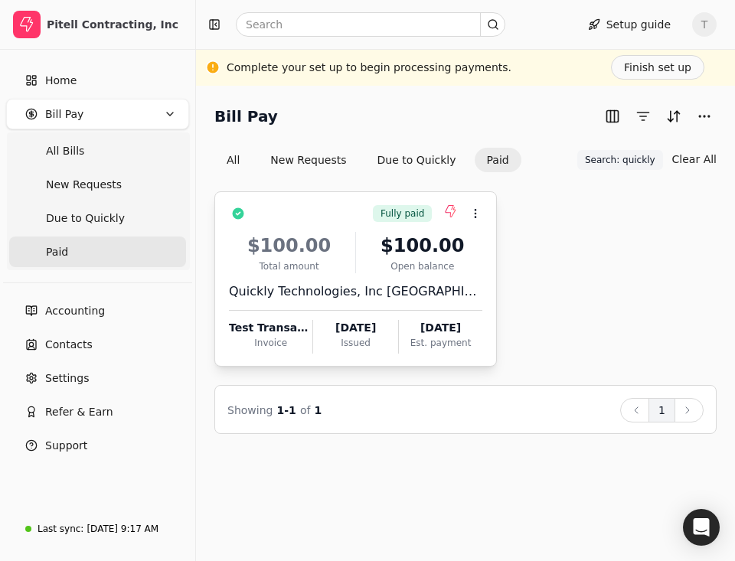
click at [406, 293] on div "Quickly Technologies, Inc [GEOGRAPHIC_DATA]" at bounding box center [356, 292] width 254 height 18
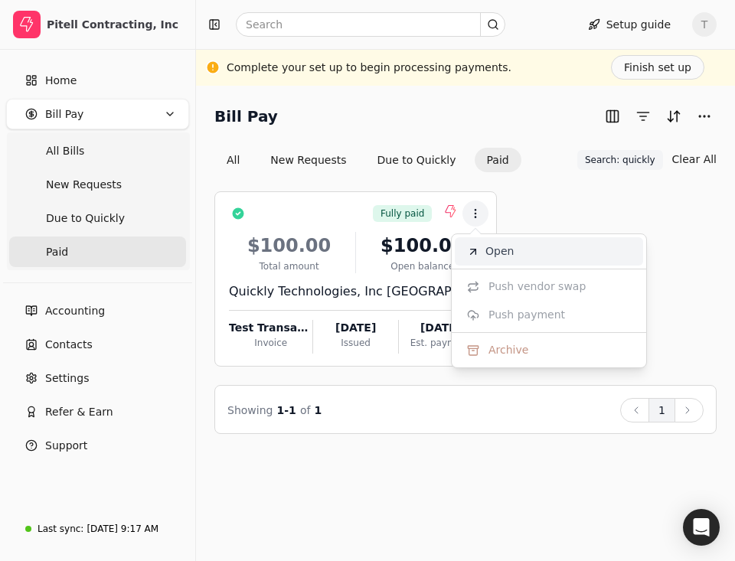
click at [489, 241] on li "Open" at bounding box center [549, 251] width 188 height 28
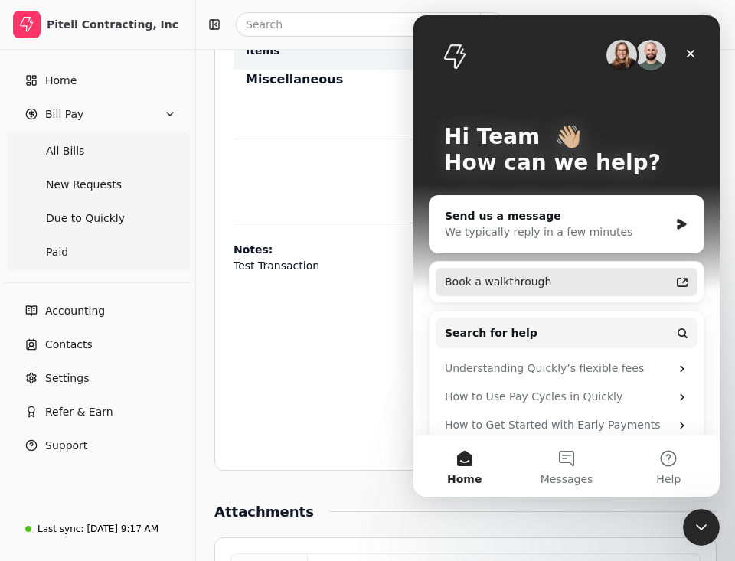
scroll to position [1050, 0]
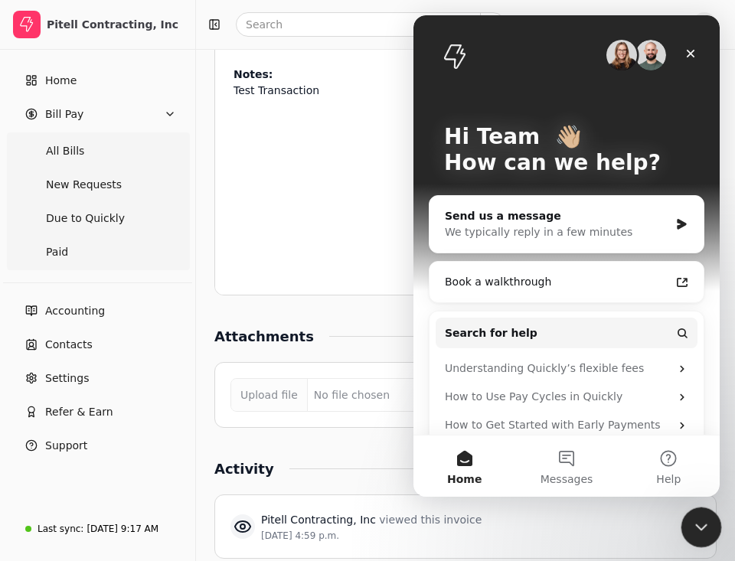
click at [710, 519] on div "Close Intercom Messenger" at bounding box center [699, 525] width 37 height 37
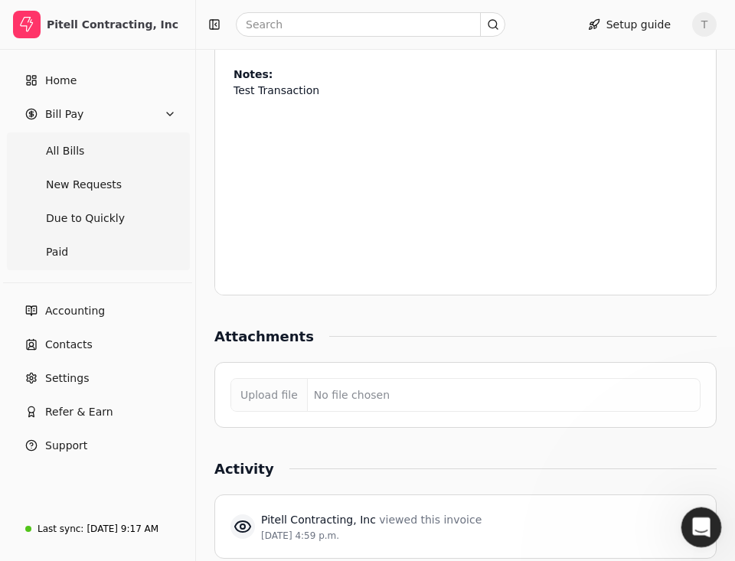
scroll to position [0, 0]
click at [551, 382] on div "Upload file No file chosen" at bounding box center [465, 395] width 502 height 66
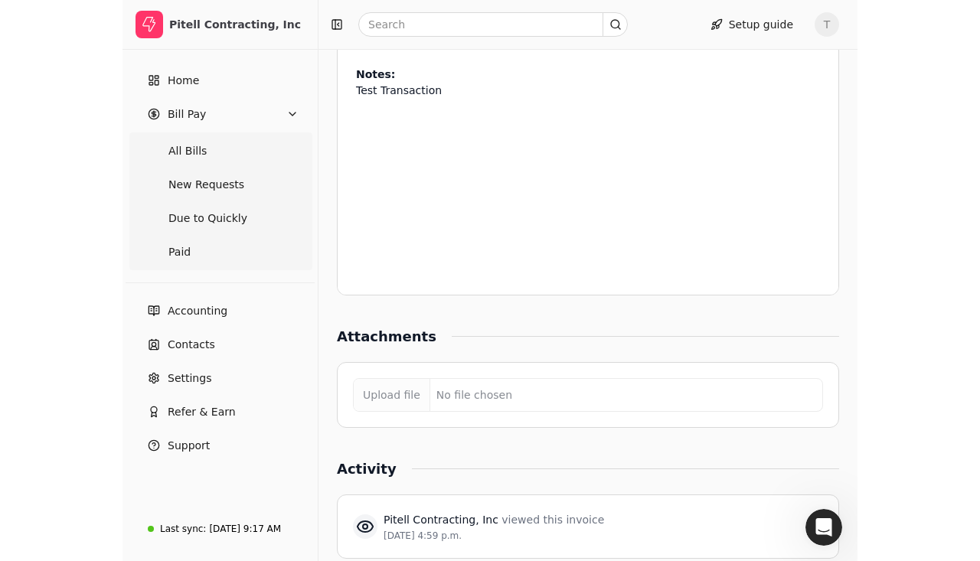
scroll to position [519, 0]
